Goal: Task Accomplishment & Management: Manage account settings

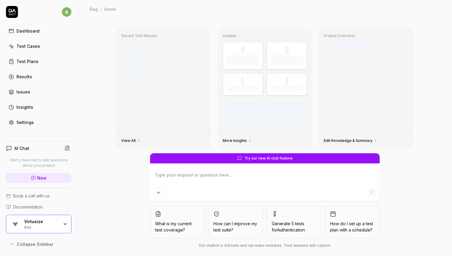
click at [57, 220] on div "Virtusize" at bounding box center [41, 221] width 35 height 5
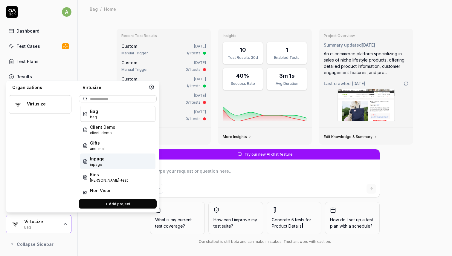
click at [120, 162] on div "Inpage inpage" at bounding box center [117, 161] width 75 height 16
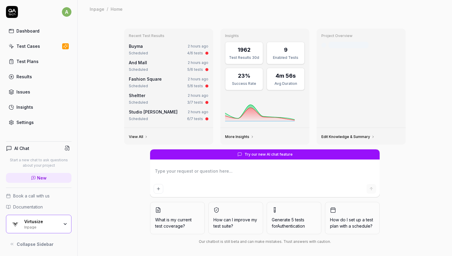
click at [33, 63] on div "Test Plans" at bounding box center [27, 61] width 22 height 6
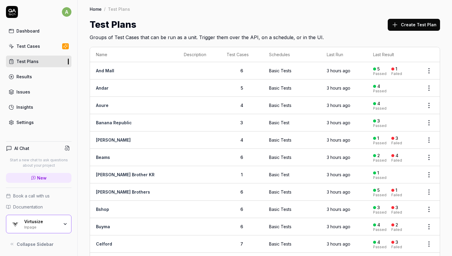
click at [26, 128] on div "a Dashboard Test Cases Test Plans Results Issues Insights Settings AI Chat Star…" at bounding box center [39, 128] width 78 height 256
click at [27, 125] on div "Settings" at bounding box center [24, 122] width 17 height 6
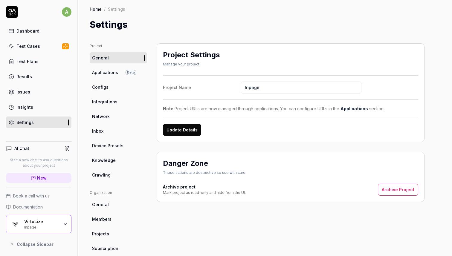
click at [15, 13] on icon at bounding box center [12, 12] width 12 height 12
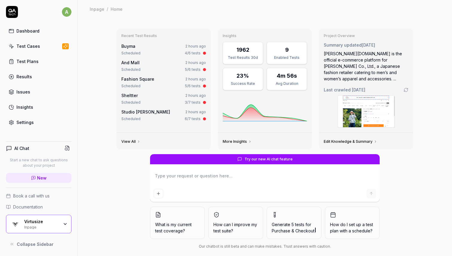
scroll to position [3, 0]
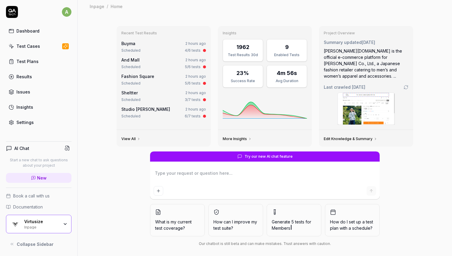
type textarea "*"
click at [42, 125] on link "Settings" at bounding box center [38, 122] width 65 height 12
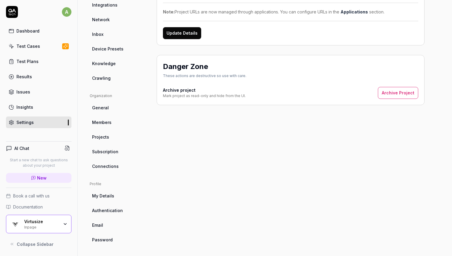
scroll to position [97, 0]
click at [116, 153] on span "Subscription" at bounding box center [105, 151] width 26 height 6
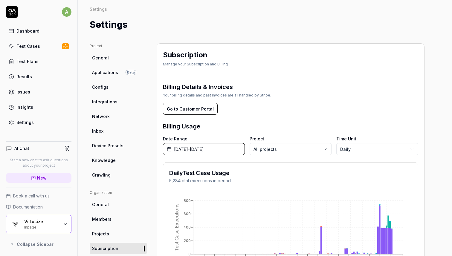
click at [193, 107] on button "Go to Customer Portal" at bounding box center [190, 109] width 55 height 12
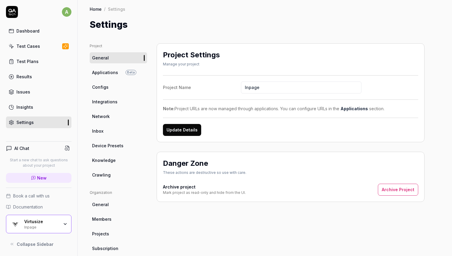
click at [22, 29] on div "Dashboard" at bounding box center [27, 31] width 23 height 6
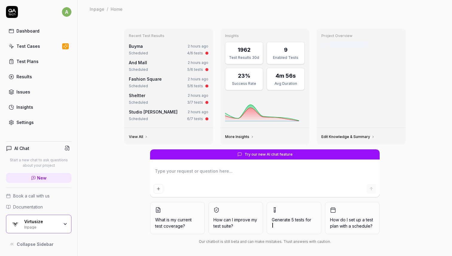
scroll to position [3, 0]
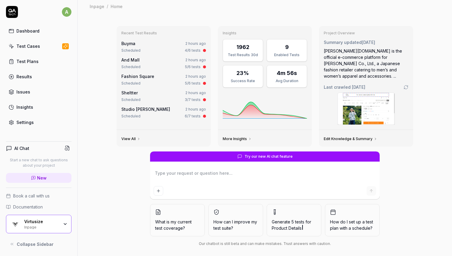
click at [28, 32] on div "Dashboard" at bounding box center [27, 31] width 23 height 6
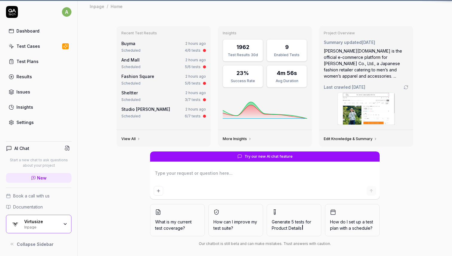
scroll to position [0, 0]
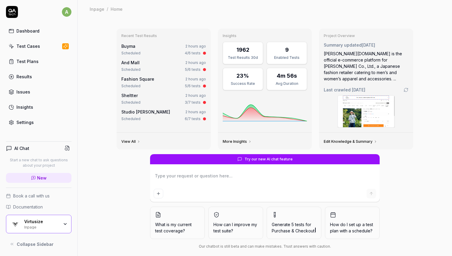
click at [38, 49] on link "Test Cases" at bounding box center [38, 46] width 65 height 12
type textarea "*"
